Goal: Purchase product/service

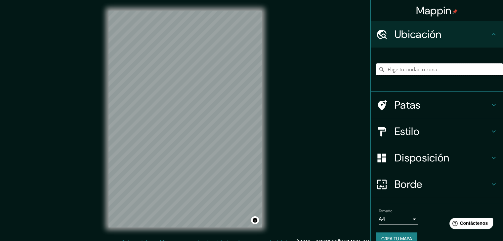
click at [389, 72] on input "Elige tu ciudad o zona" at bounding box center [439, 69] width 127 height 12
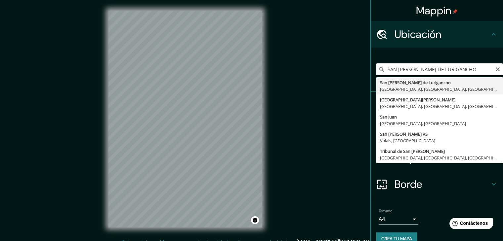
type input "San [PERSON_NAME] De Lurigancho, [GEOGRAPHIC_DATA], [GEOGRAPHIC_DATA], [GEOGRAP…"
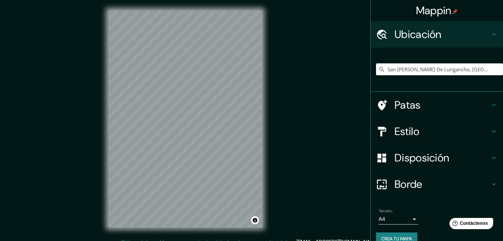
click at [490, 129] on icon at bounding box center [494, 132] width 8 height 8
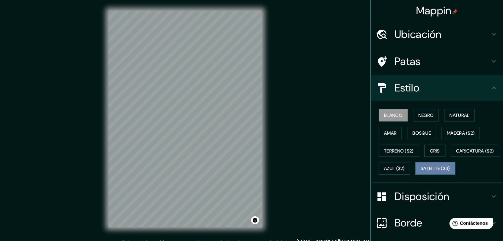
click at [421, 172] on font "Satélite ($3)" at bounding box center [435, 169] width 29 height 6
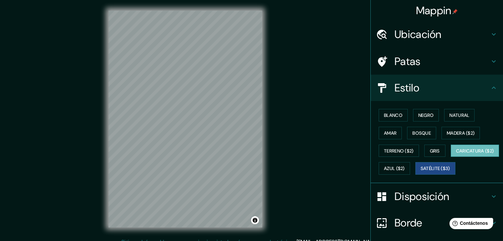
click at [456, 154] on font "Caricatura ($2)" at bounding box center [475, 151] width 38 height 6
click at [385, 108] on div "Blanco Negro Natural Amar Bosque Madera ($2) Terreno ($2) Gris Caricatura ($2) …" at bounding box center [439, 141] width 127 height 71
click at [386, 110] on button "Blanco" at bounding box center [393, 115] width 29 height 13
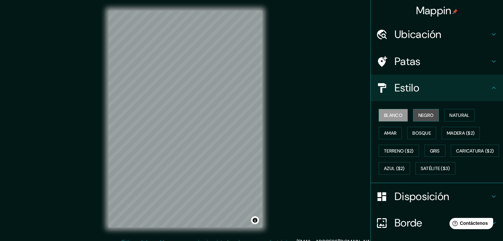
click at [428, 116] on font "Negro" at bounding box center [426, 115] width 16 height 6
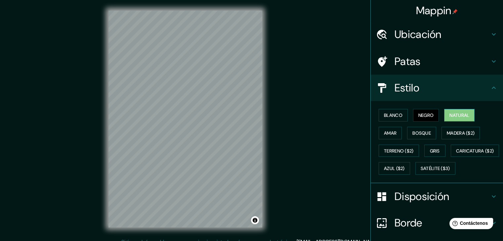
click at [462, 114] on font "Natural" at bounding box center [459, 115] width 20 height 6
click at [415, 135] on font "Bosque" at bounding box center [421, 133] width 19 height 6
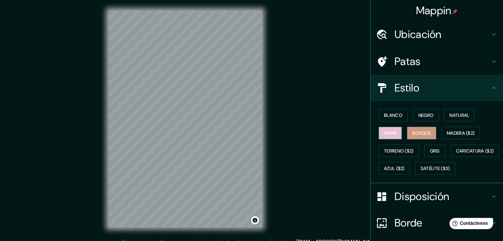
click at [386, 134] on font "Amar" at bounding box center [390, 133] width 13 height 6
click at [407, 133] on button "Bosque" at bounding box center [421, 133] width 29 height 13
click at [433, 151] on font "Gris" at bounding box center [435, 151] width 10 height 6
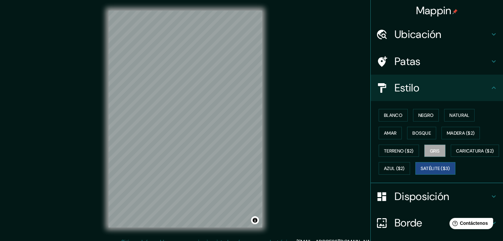
click at [415, 175] on button "Satélite ($3)" at bounding box center [435, 168] width 40 height 13
click at [391, 156] on button "Terreno ($2)" at bounding box center [399, 151] width 40 height 13
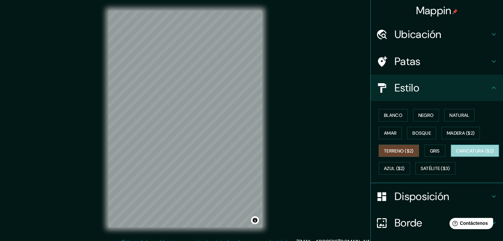
click at [456, 154] on font "Caricatura ($2)" at bounding box center [475, 151] width 38 height 6
